Goal: Task Accomplishment & Management: Use online tool/utility

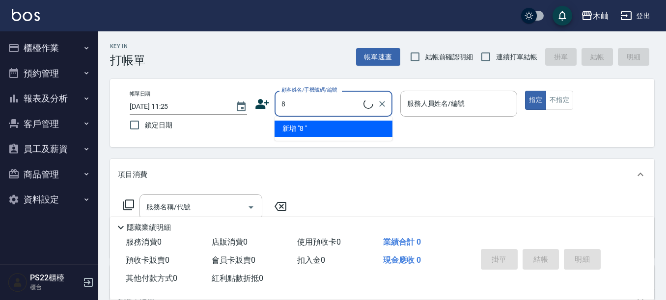
type input "8"
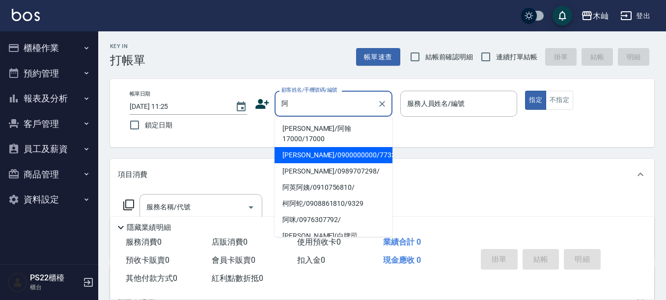
click at [344, 148] on li "[PERSON_NAME]/0900000000/773367" at bounding box center [333, 155] width 118 height 16
type input "[PERSON_NAME]/0900000000/773367"
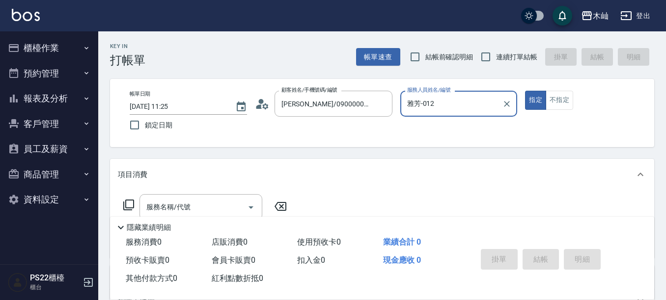
click at [442, 104] on input "雅芳-012" at bounding box center [451, 103] width 94 height 17
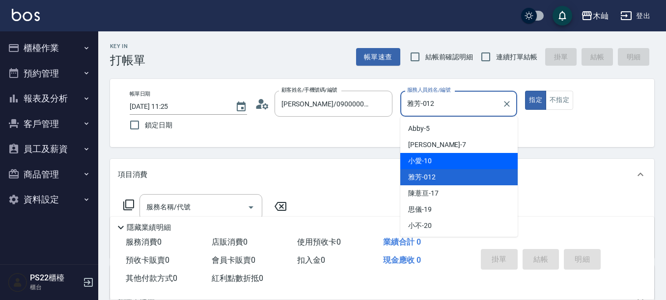
click at [426, 160] on span "小愛 -10" at bounding box center [420, 161] width 24 height 10
type input "小愛-10"
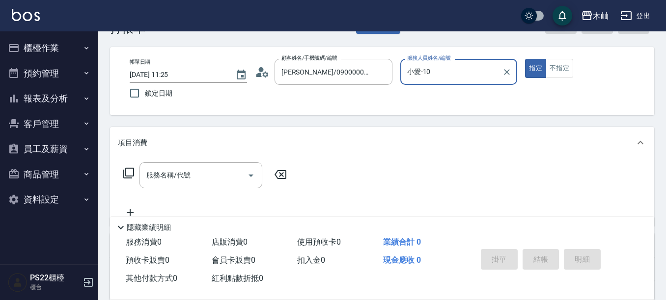
scroll to position [49, 0]
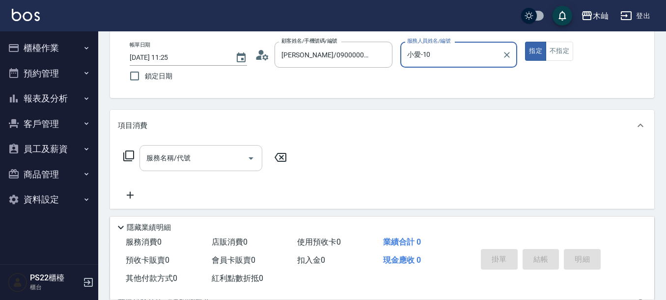
click at [152, 152] on div "服務名稱/代號 服務名稱/代號" at bounding box center [200, 158] width 123 height 26
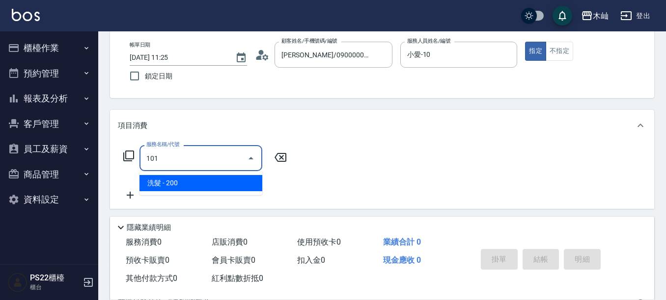
type input "洗髮(101)"
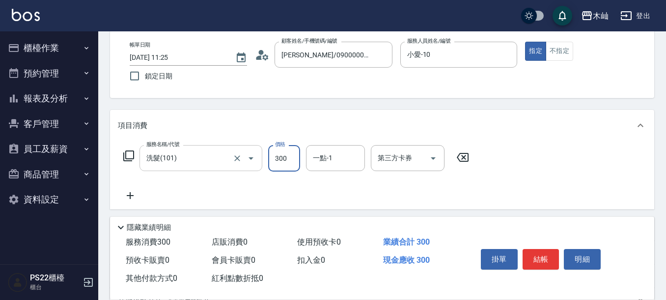
type input "300"
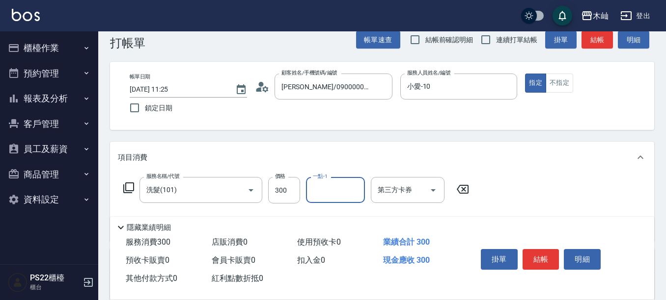
scroll to position [0, 0]
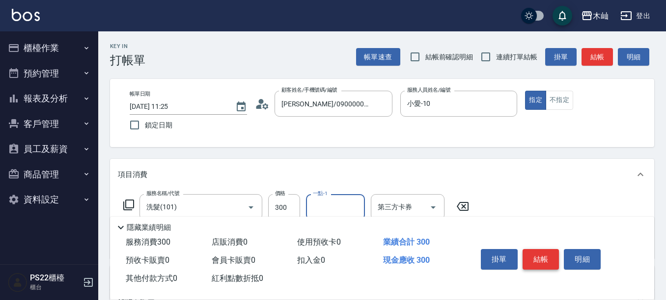
click at [546, 251] on button "結帳" at bounding box center [540, 259] width 37 height 21
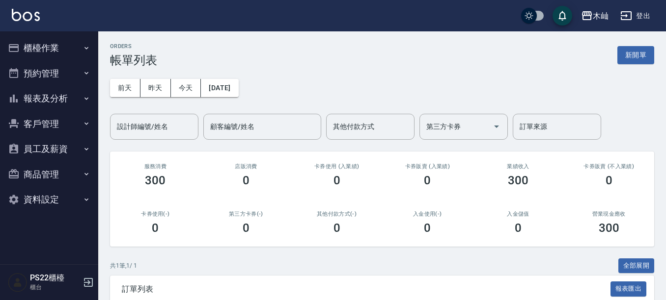
click at [45, 96] on button "報表及分析" at bounding box center [49, 99] width 90 height 26
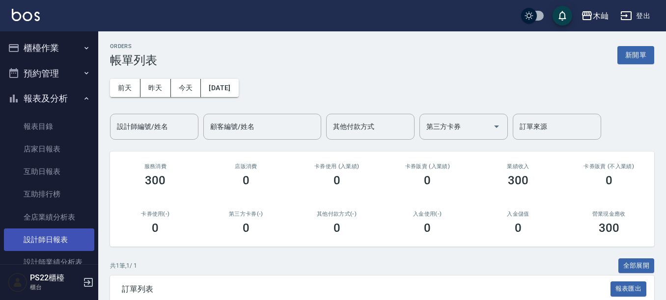
click at [32, 238] on link "設計師日報表" at bounding box center [49, 240] width 90 height 23
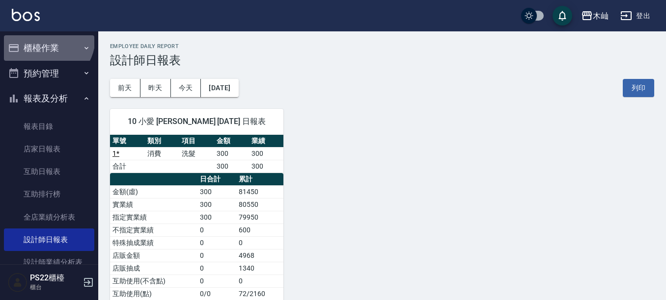
click at [45, 38] on button "櫃檯作業" at bounding box center [49, 48] width 90 height 26
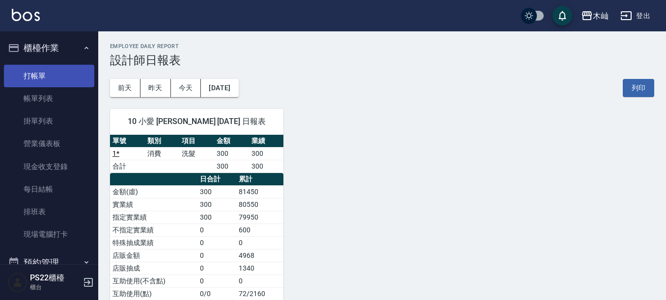
click at [34, 83] on link "打帳單" at bounding box center [49, 76] width 90 height 23
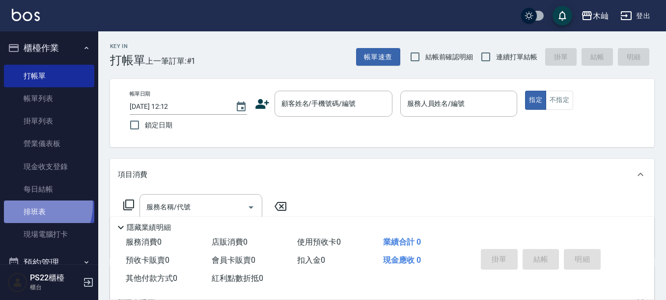
click at [33, 206] on link "排班表" at bounding box center [49, 212] width 90 height 23
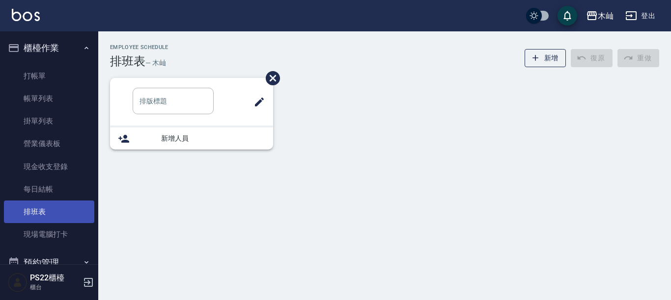
type input "洗髮"
